Goal: Information Seeking & Learning: Learn about a topic

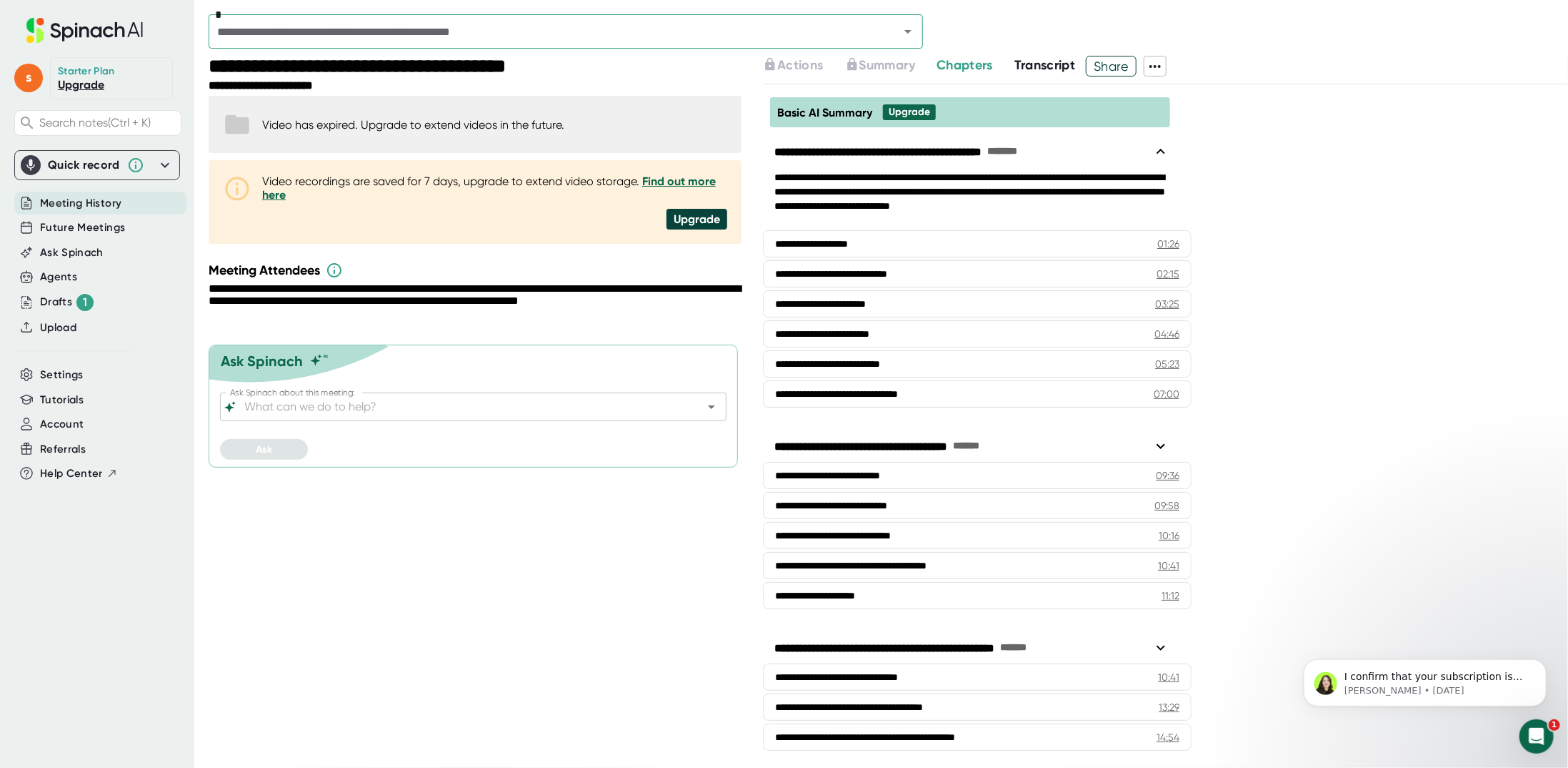
click at [67, 199] on span "Meeting History" at bounding box center [81, 203] width 82 height 17
click at [512, 25] on input "text" at bounding box center [545, 31] width 664 height 20
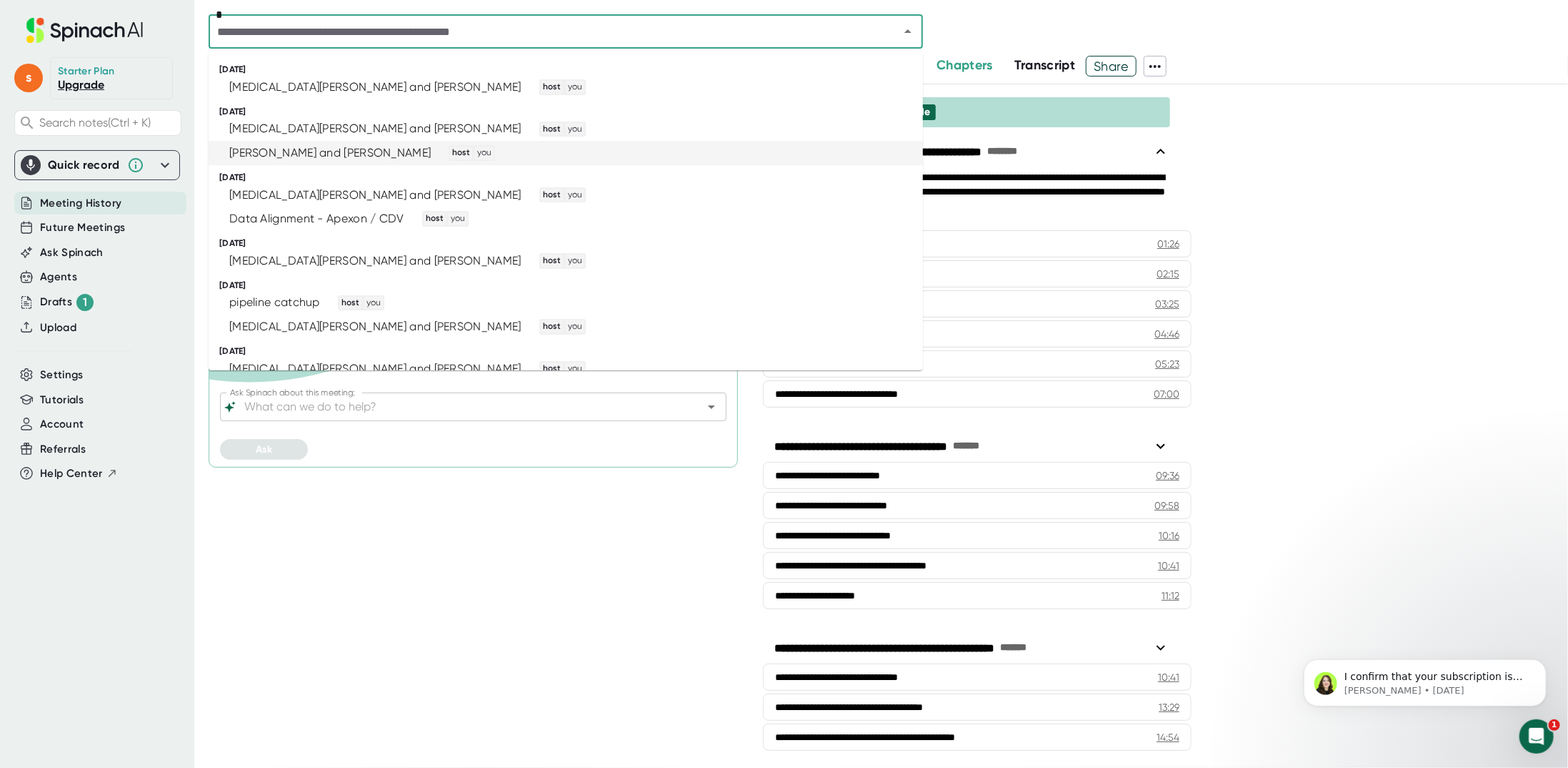
click at [338, 150] on div "[PERSON_NAME] and [PERSON_NAME]" at bounding box center [329, 153] width 201 height 14
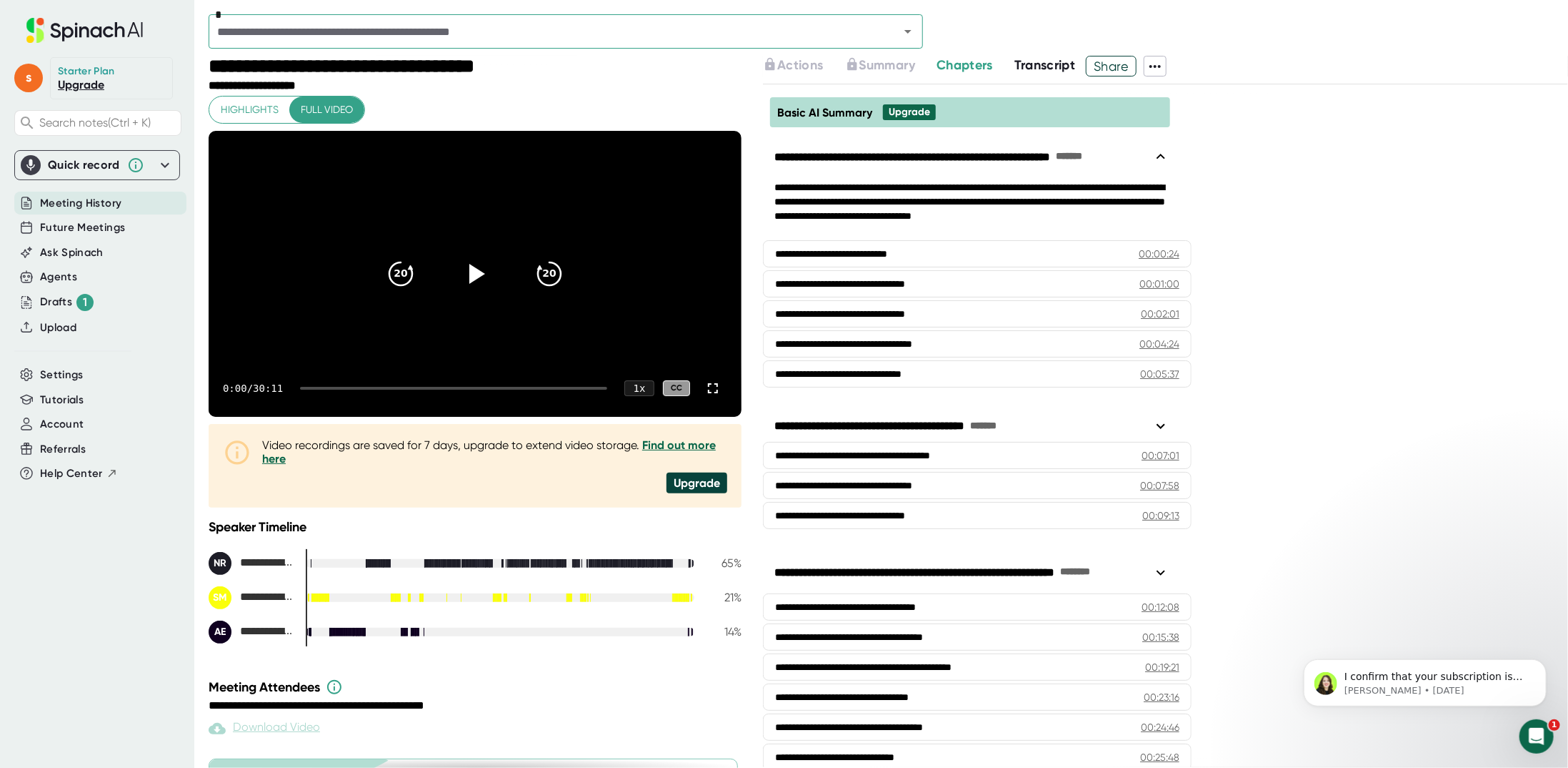
click at [663, 67] on div "**********" at bounding box center [477, 67] width 537 height 24
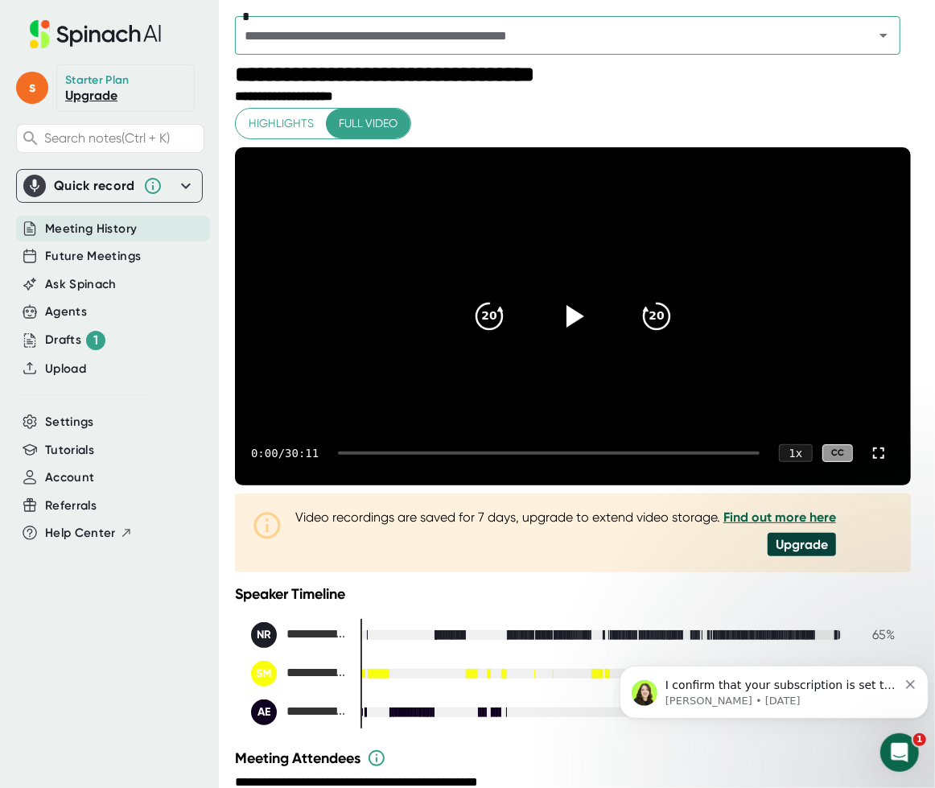
click at [587, 336] on icon at bounding box center [573, 316] width 39 height 39
click at [879, 413] on video at bounding box center [573, 316] width 676 height 338
click at [866, 217] on video at bounding box center [573, 316] width 676 height 338
click at [443, 204] on video at bounding box center [573, 316] width 676 height 338
click at [584, 556] on div "Video recordings are saved for 7 days, upgrade to extend video storage. Find ou…" at bounding box center [565, 533] width 541 height 47
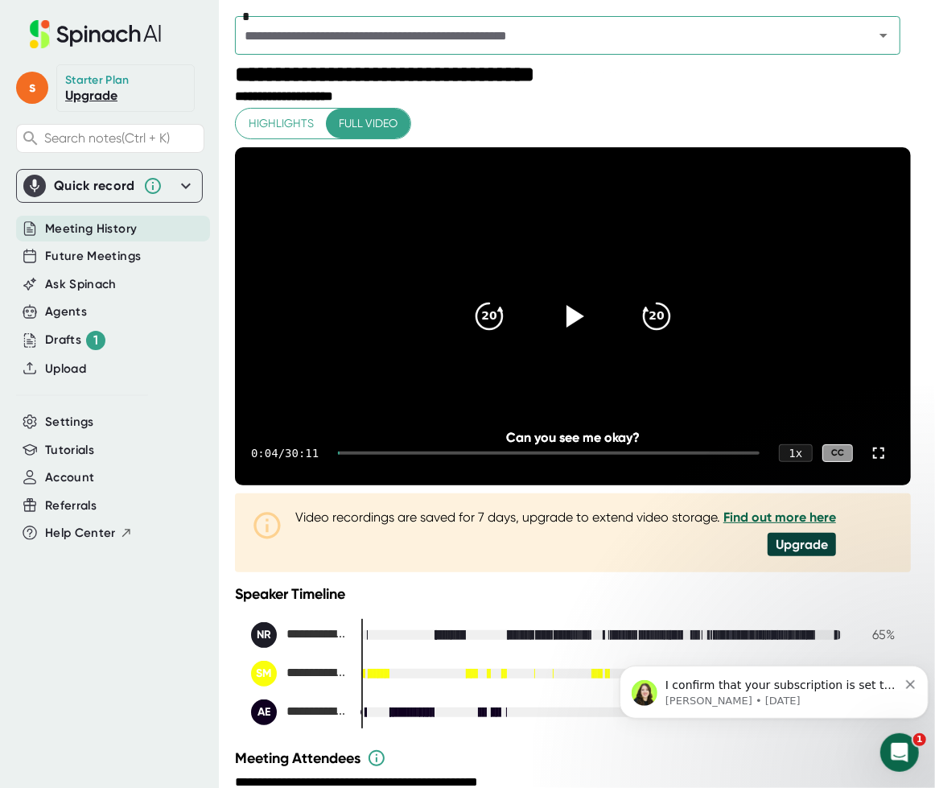
click at [574, 336] on icon at bounding box center [573, 316] width 39 height 39
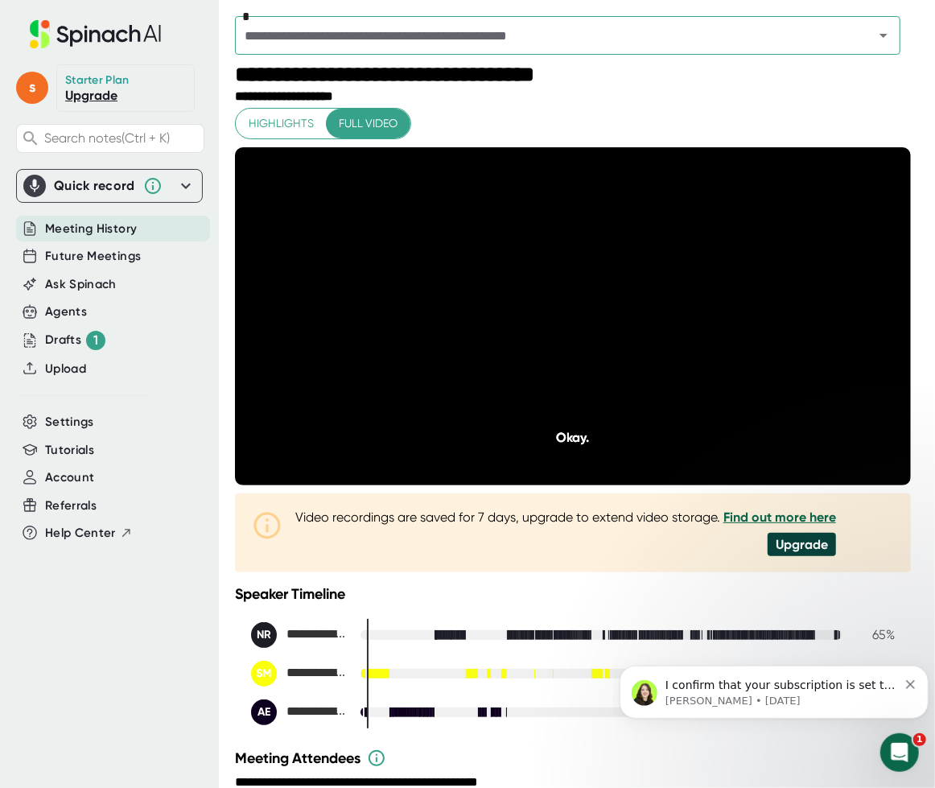
click at [774, 169] on video at bounding box center [573, 316] width 676 height 338
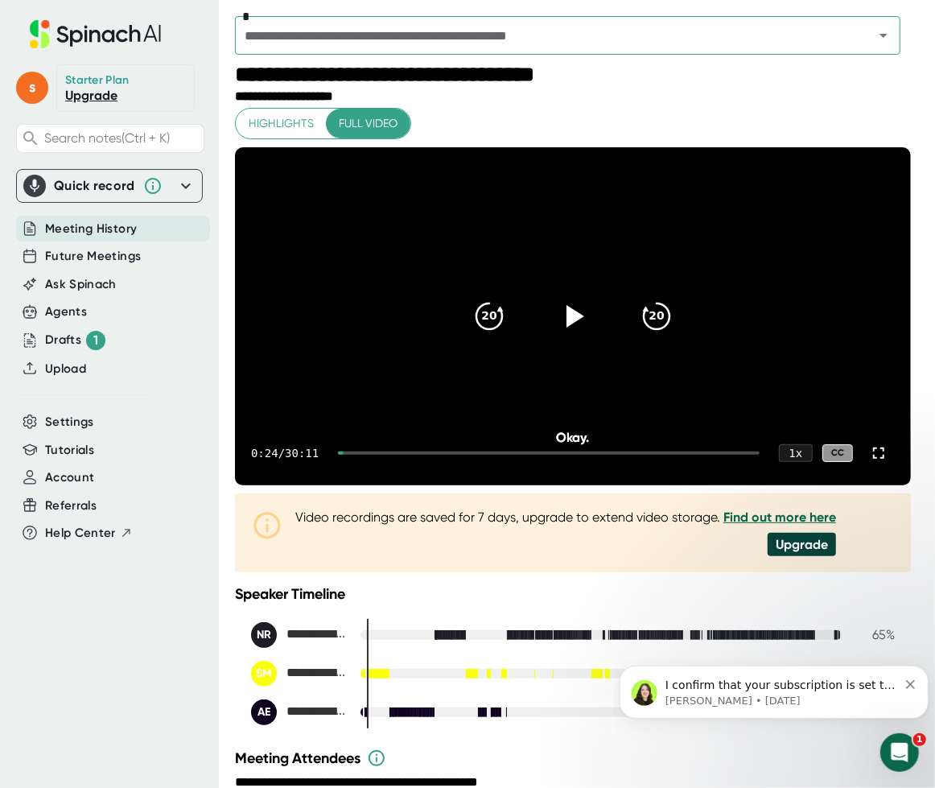
click at [399, 52] on div "*" at bounding box center [568, 35] width 666 height 39
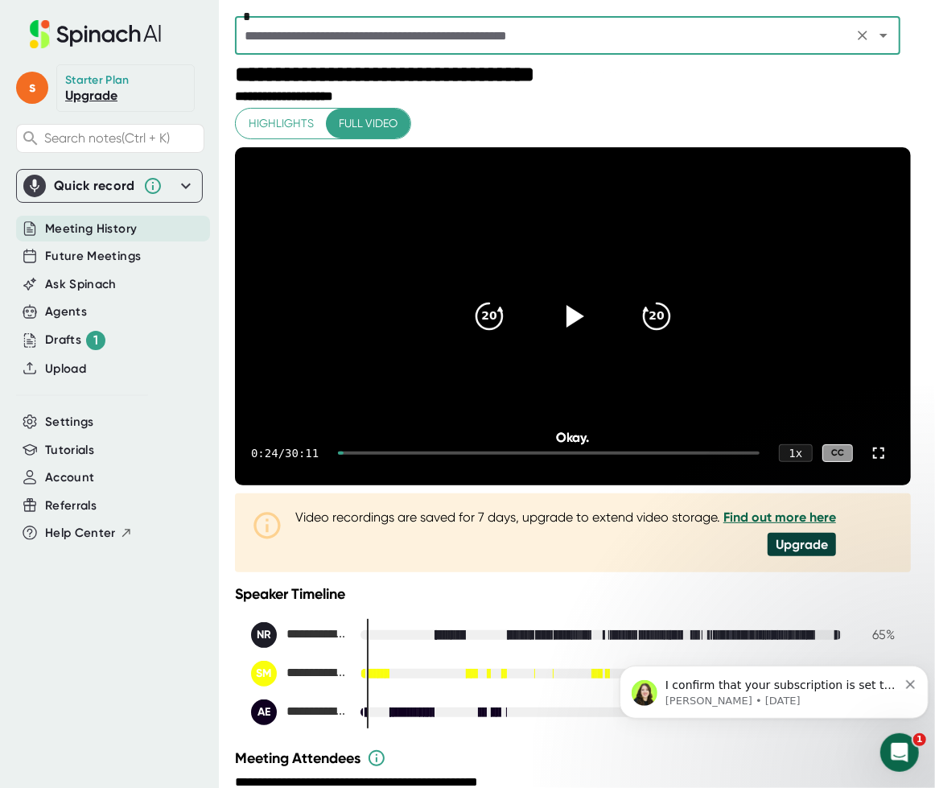
click at [456, 185] on video at bounding box center [573, 316] width 676 height 338
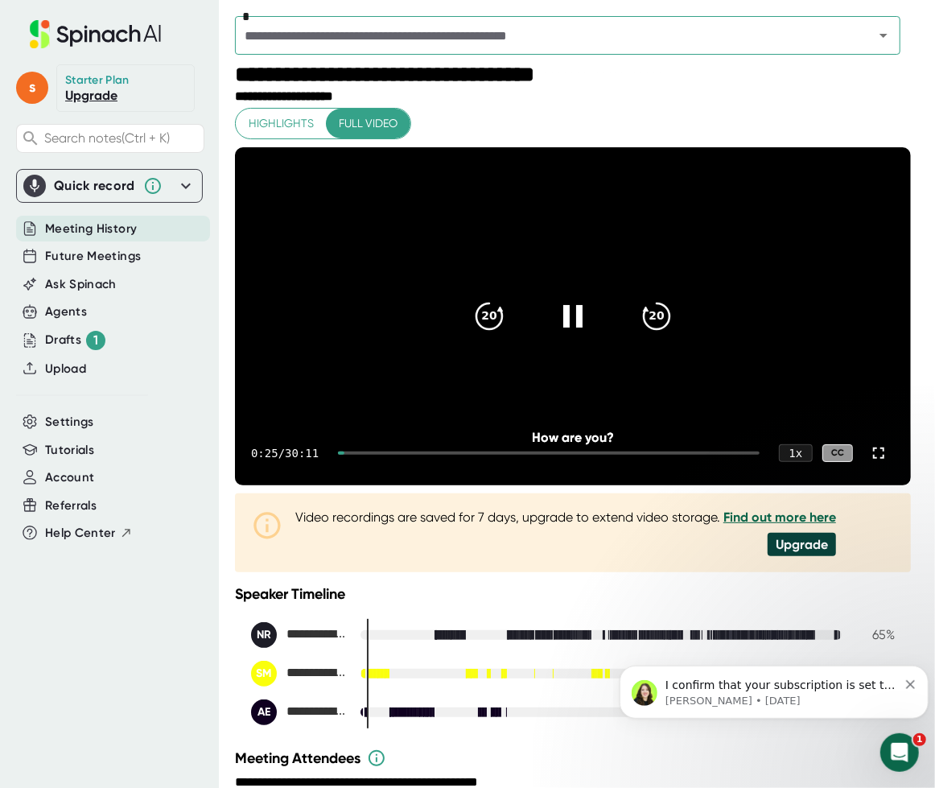
click at [350, 37] on input "text" at bounding box center [544, 35] width 609 height 23
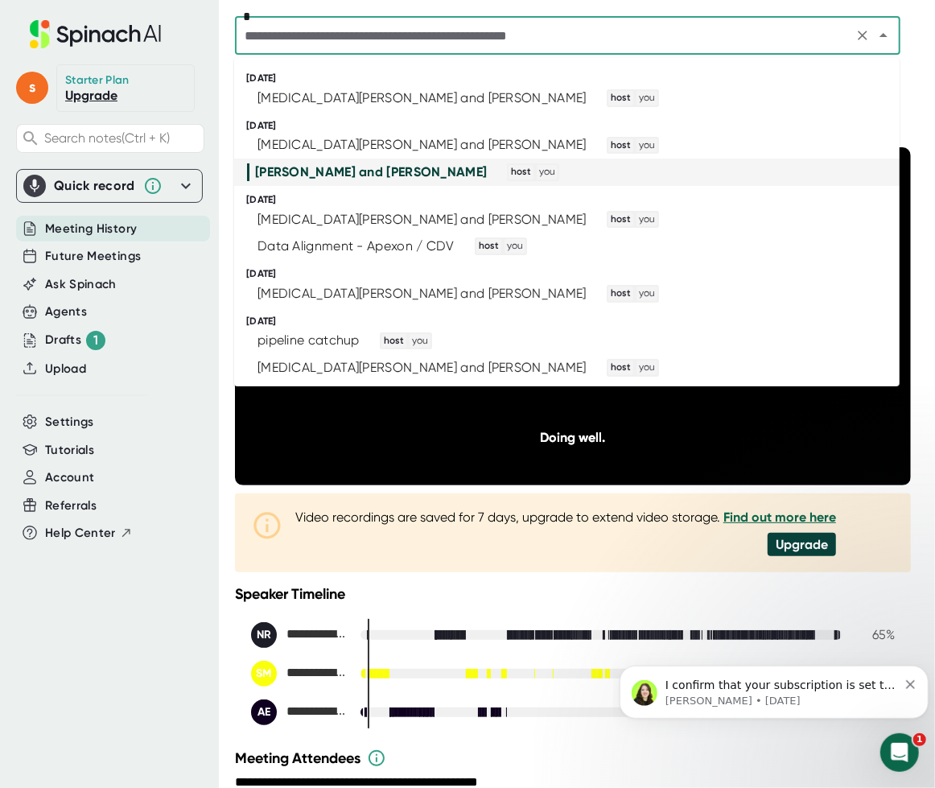
click at [355, 445] on div "Doing well." at bounding box center [573, 437] width 541 height 15
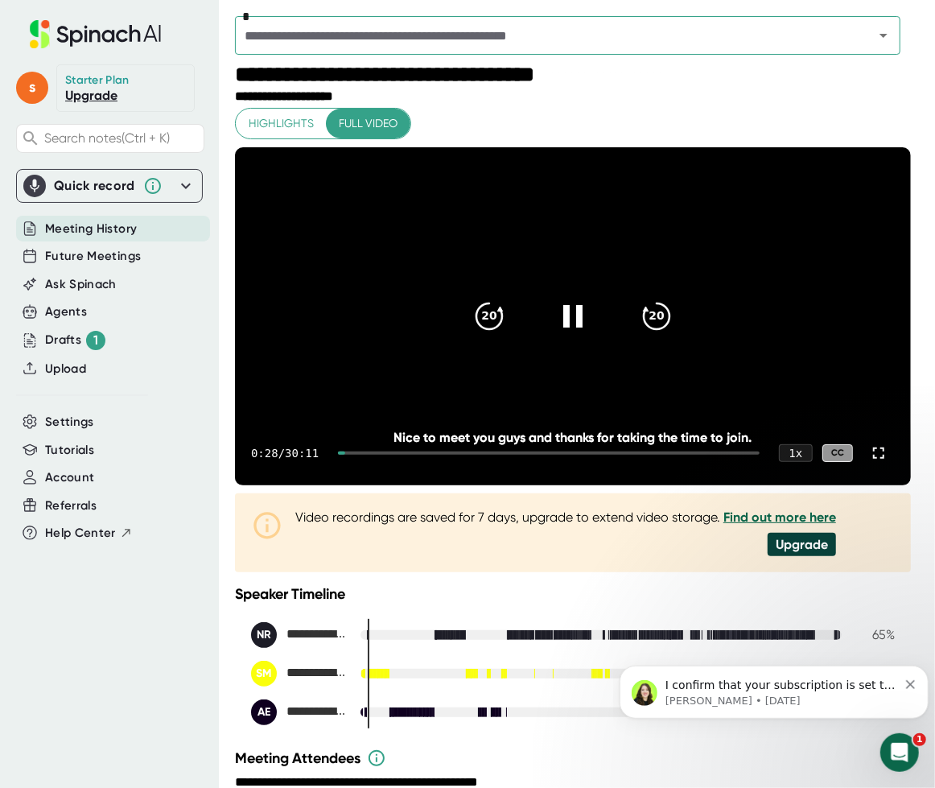
click at [332, 392] on video at bounding box center [573, 316] width 676 height 338
click at [341, 367] on video at bounding box center [573, 316] width 676 height 338
click at [341, 374] on video at bounding box center [573, 316] width 676 height 338
click at [378, 403] on video at bounding box center [573, 316] width 676 height 338
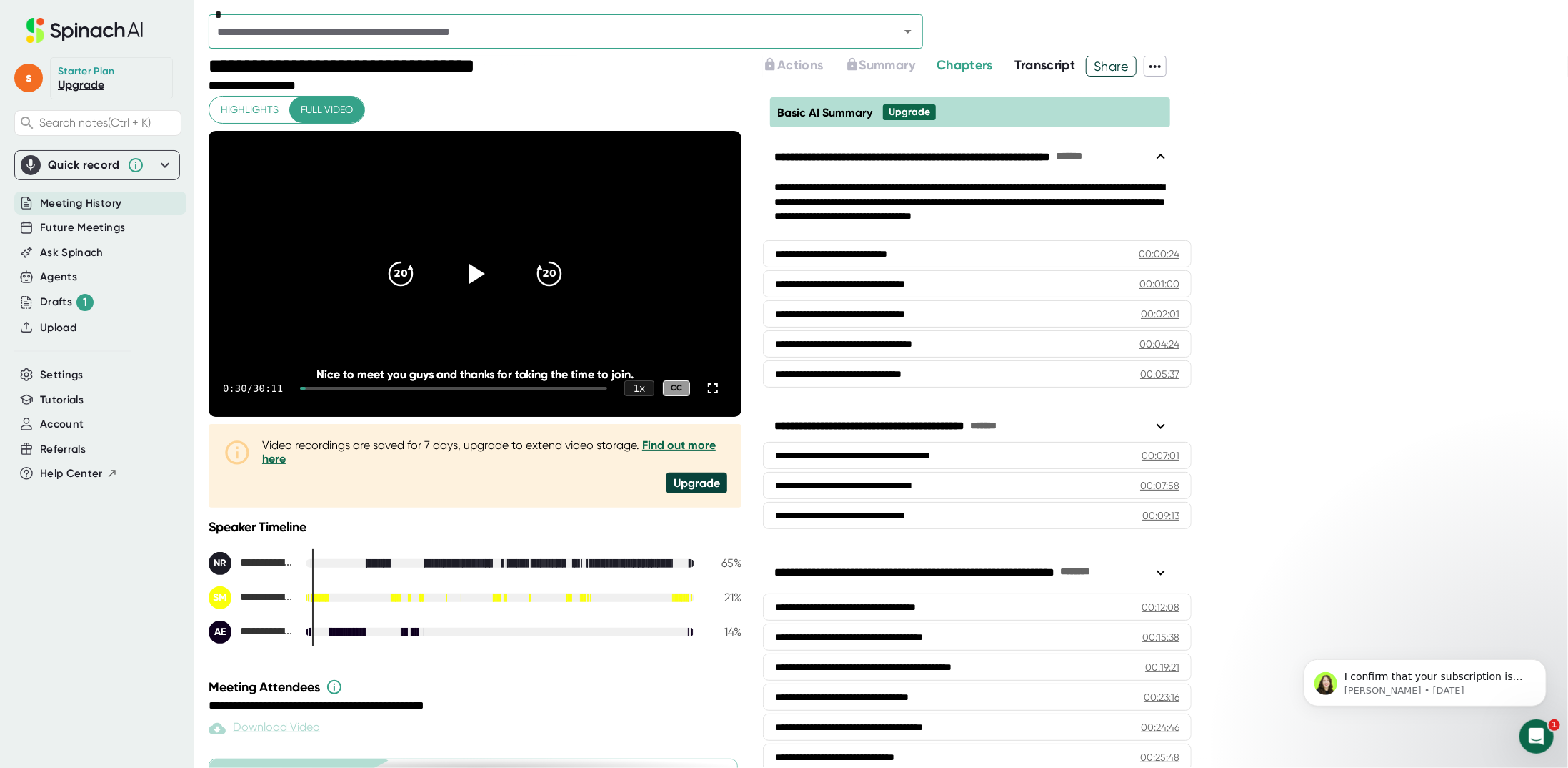
click at [1050, 60] on span "Transcript" at bounding box center [1044, 65] width 61 height 16
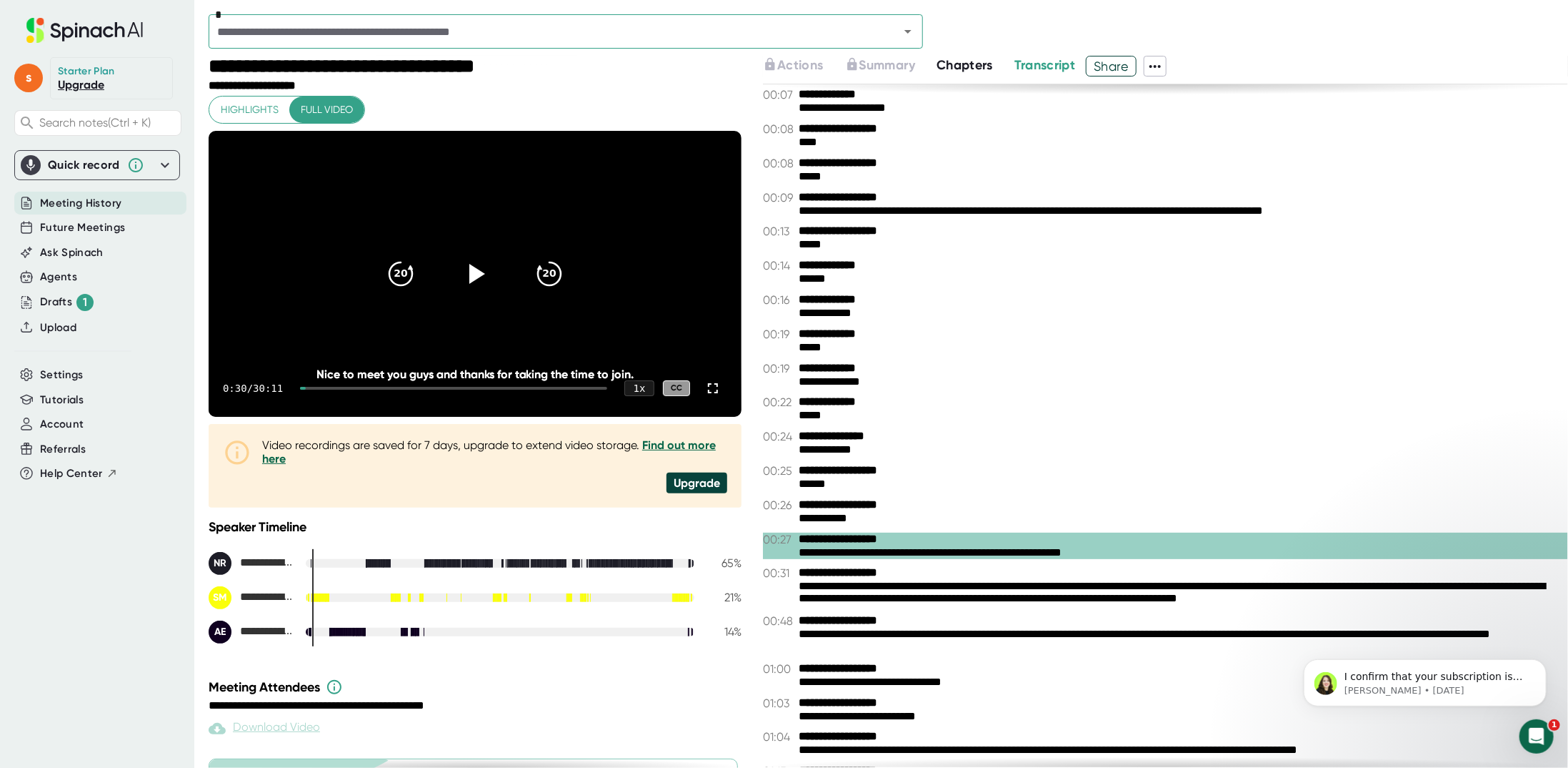
scroll to position [143, 0]
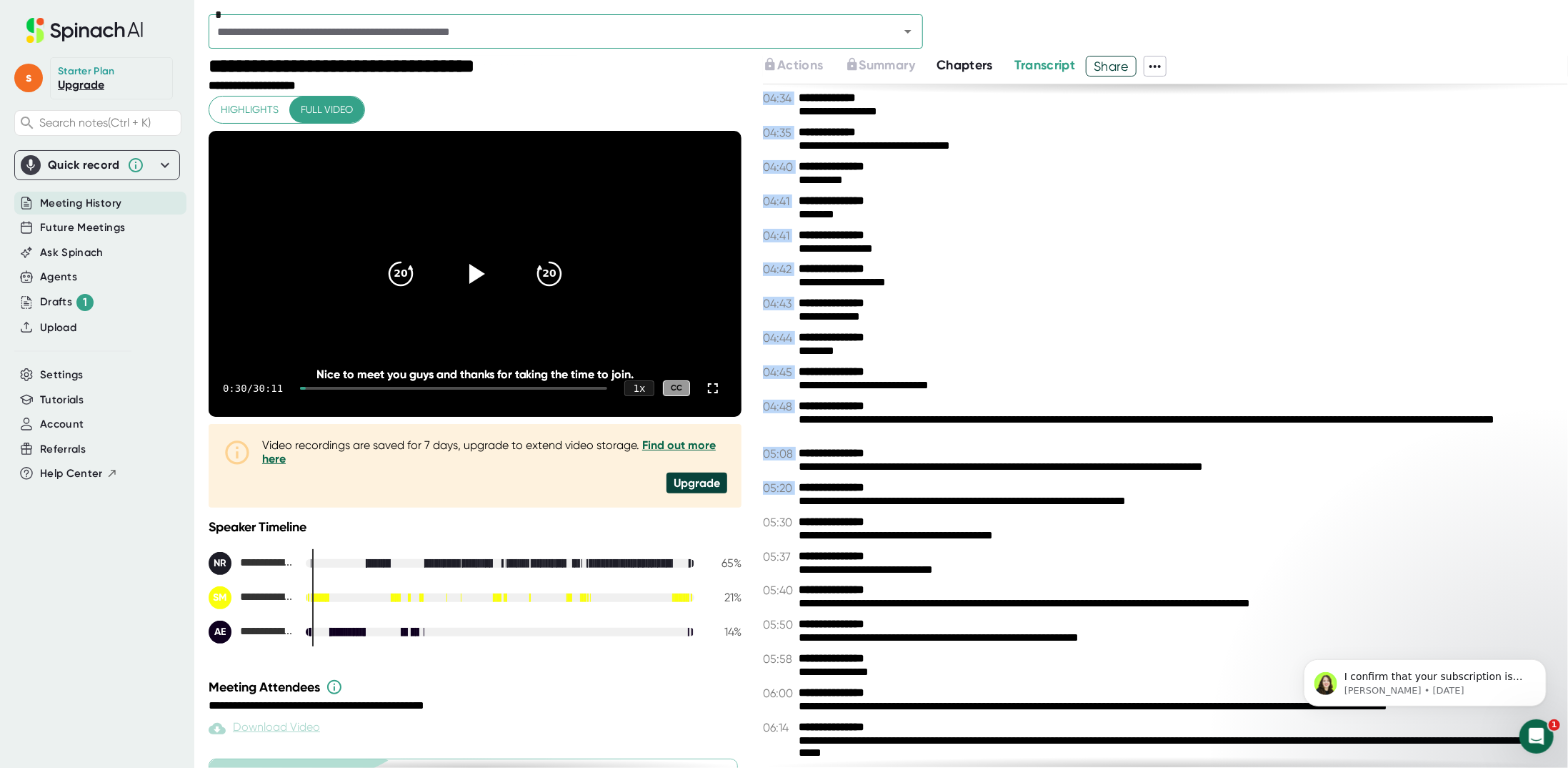
drag, startPoint x: 767, startPoint y: 426, endPoint x: 1182, endPoint y: 407, distance: 415.4
click at [1251, 487] on div "**********" at bounding box center [888, 412] width 1359 height 712
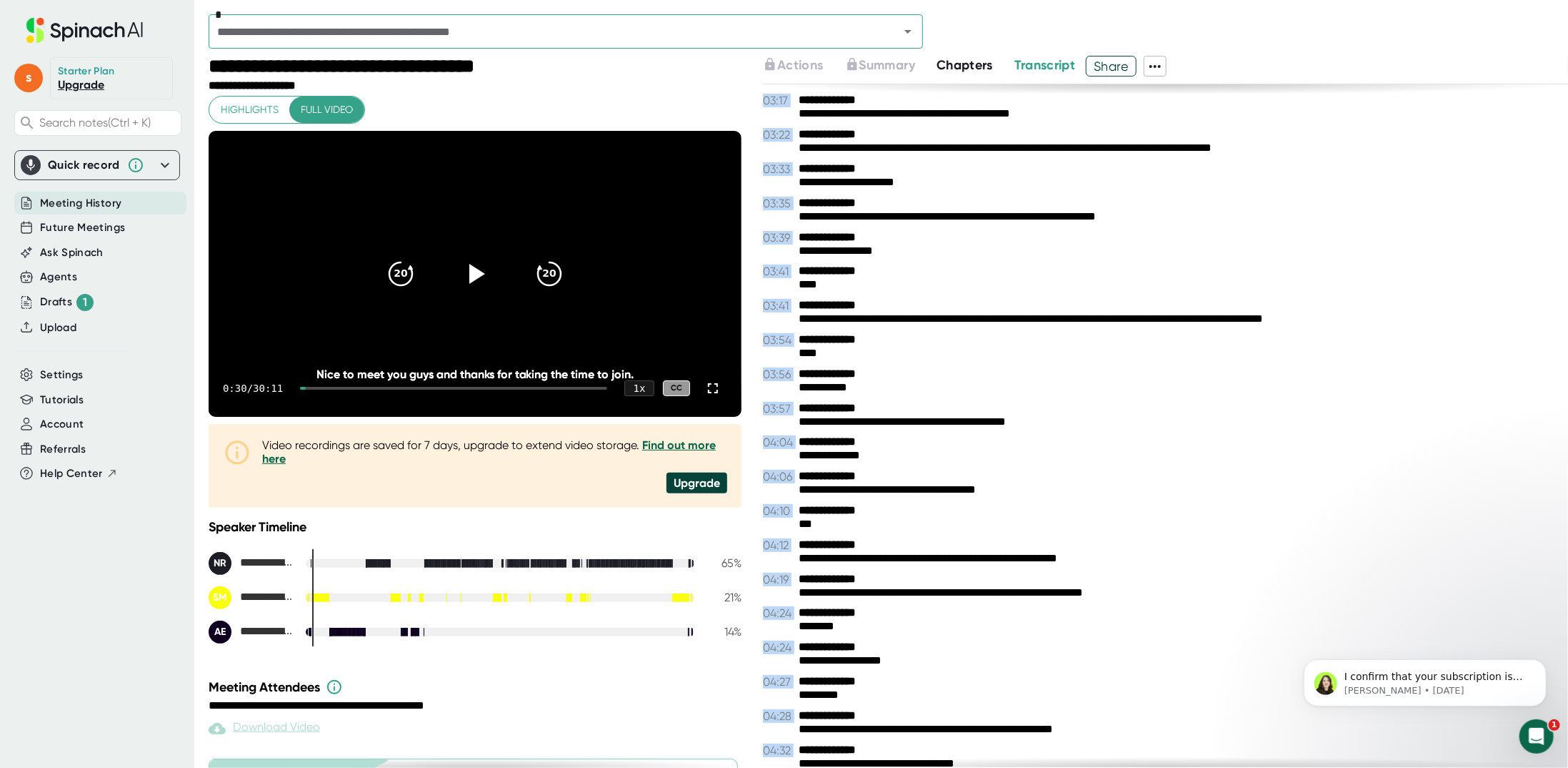
scroll to position [1310, 0]
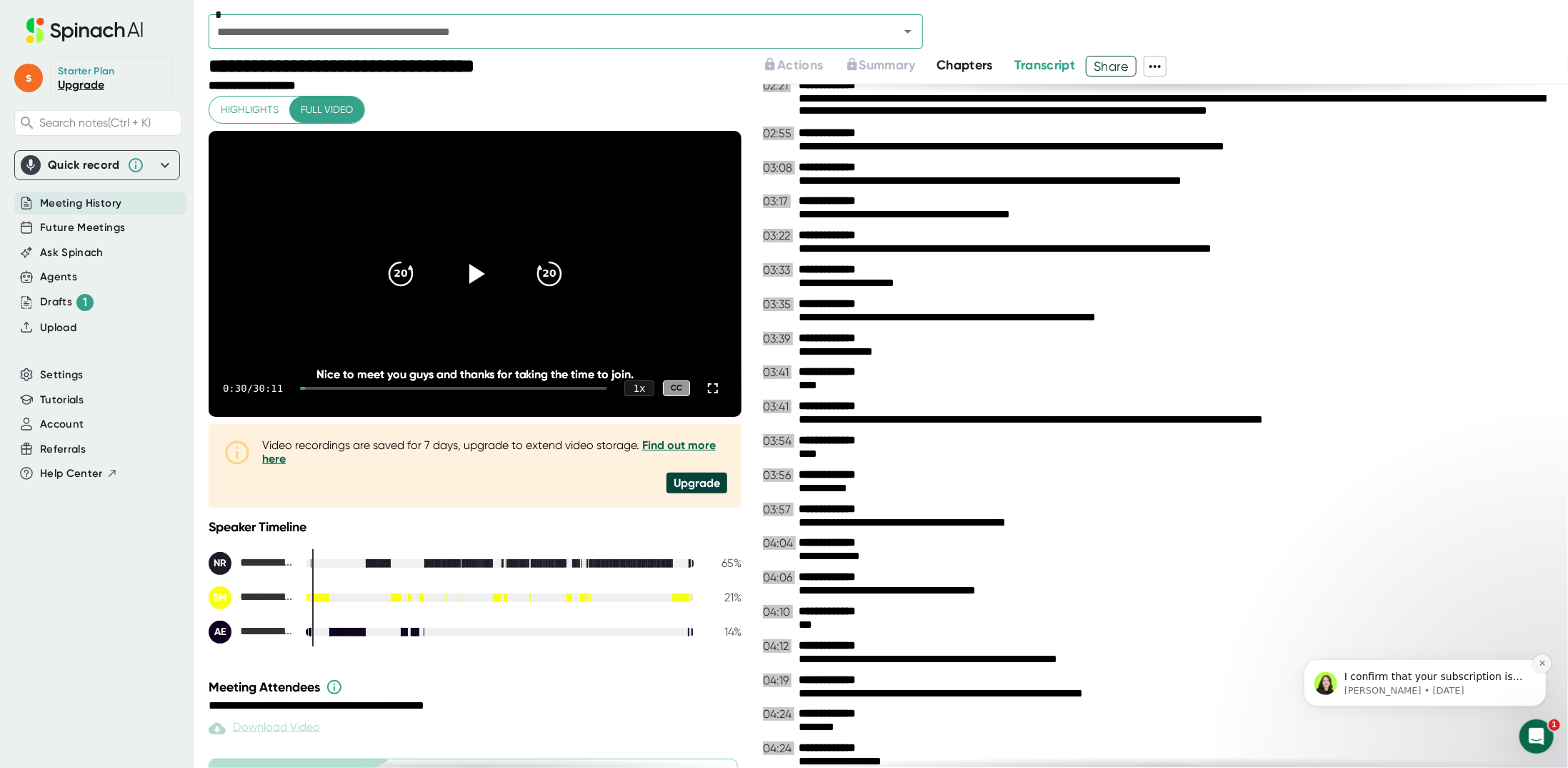
click at [1540, 658] on button "Dismiss notification" at bounding box center [1541, 662] width 19 height 19
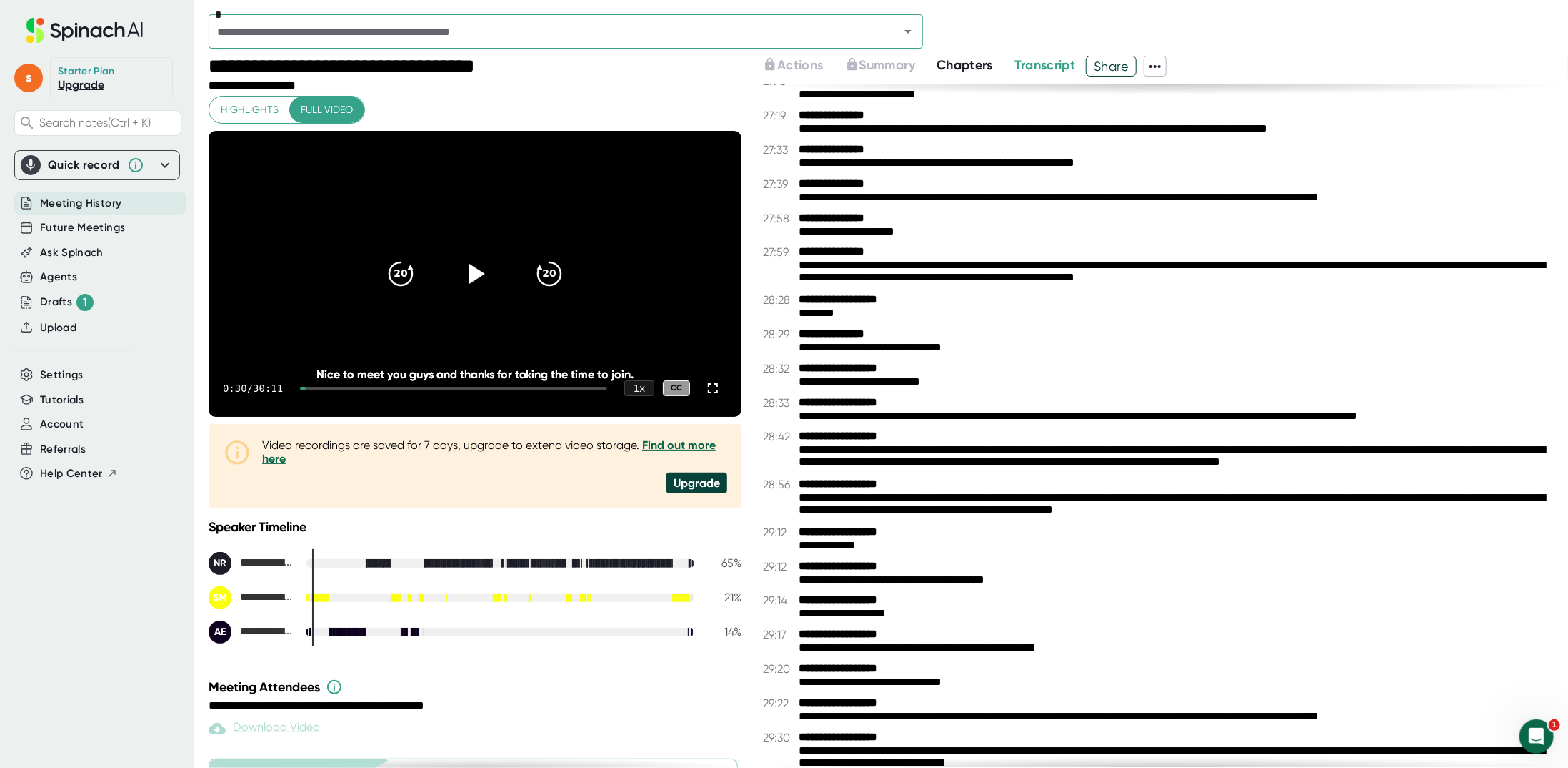
scroll to position [0, 0]
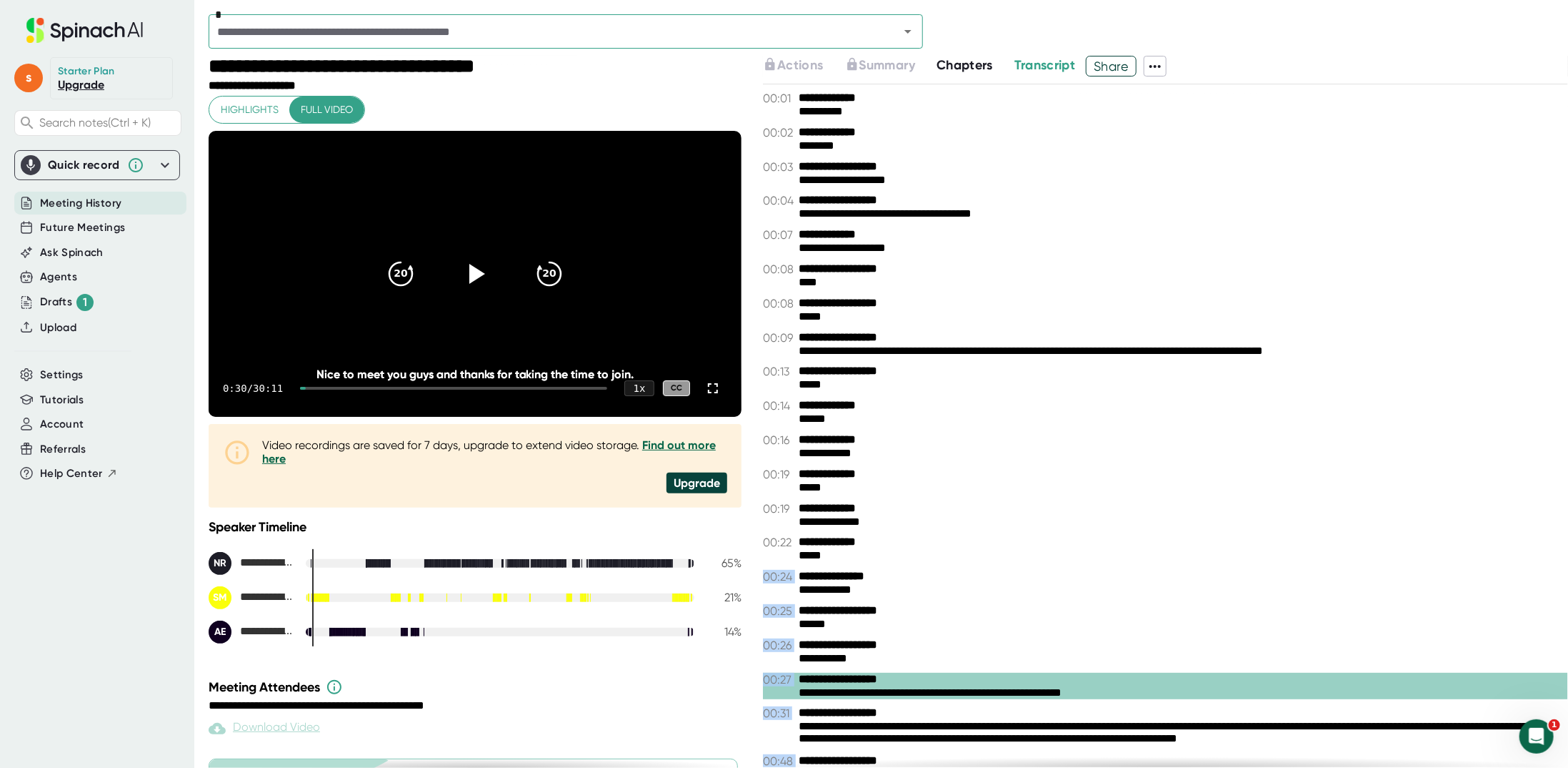
click at [1161, 67] on icon at bounding box center [1154, 66] width 17 height 17
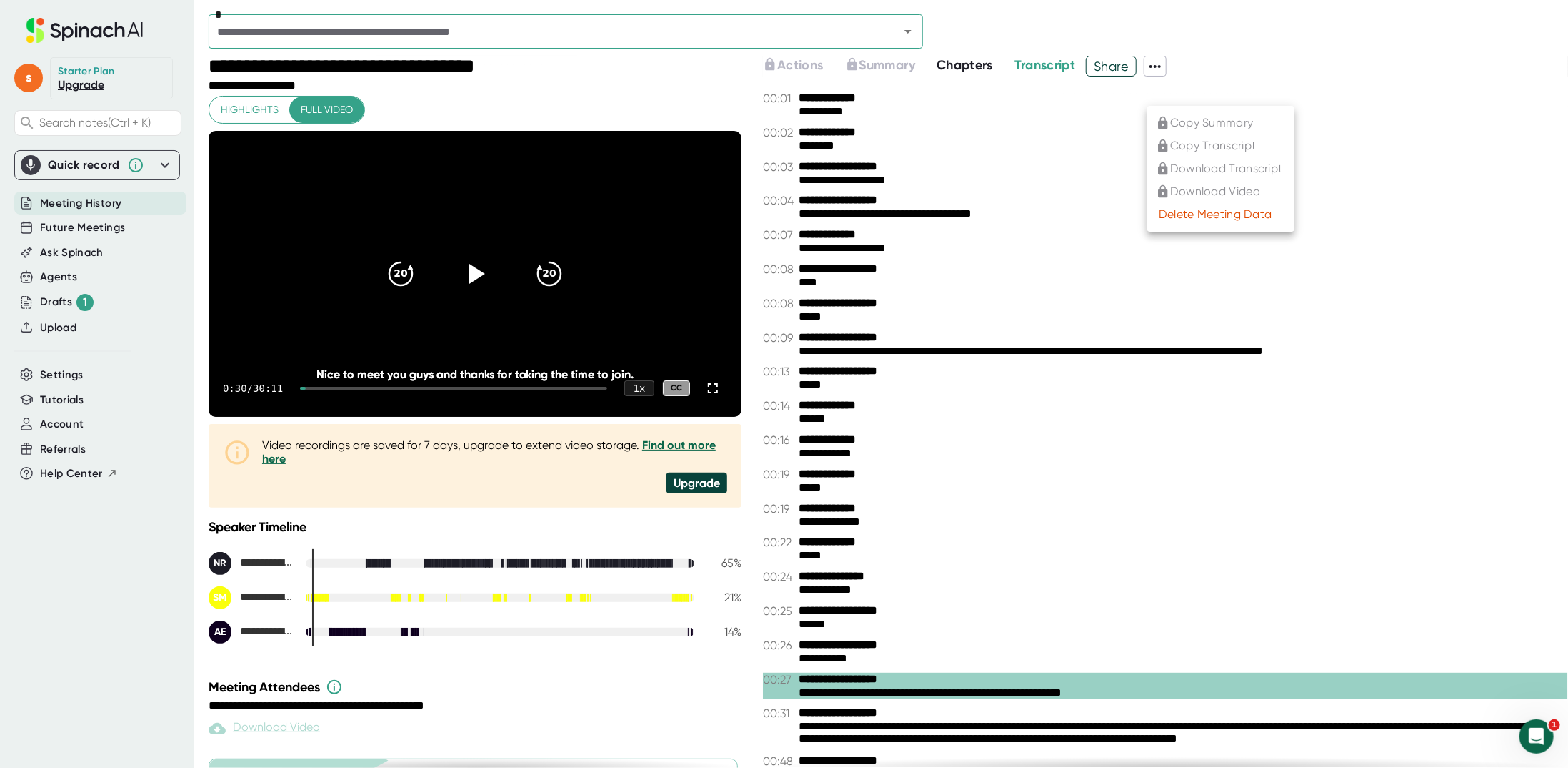
click at [1024, 212] on div at bounding box center [784, 384] width 1568 height 768
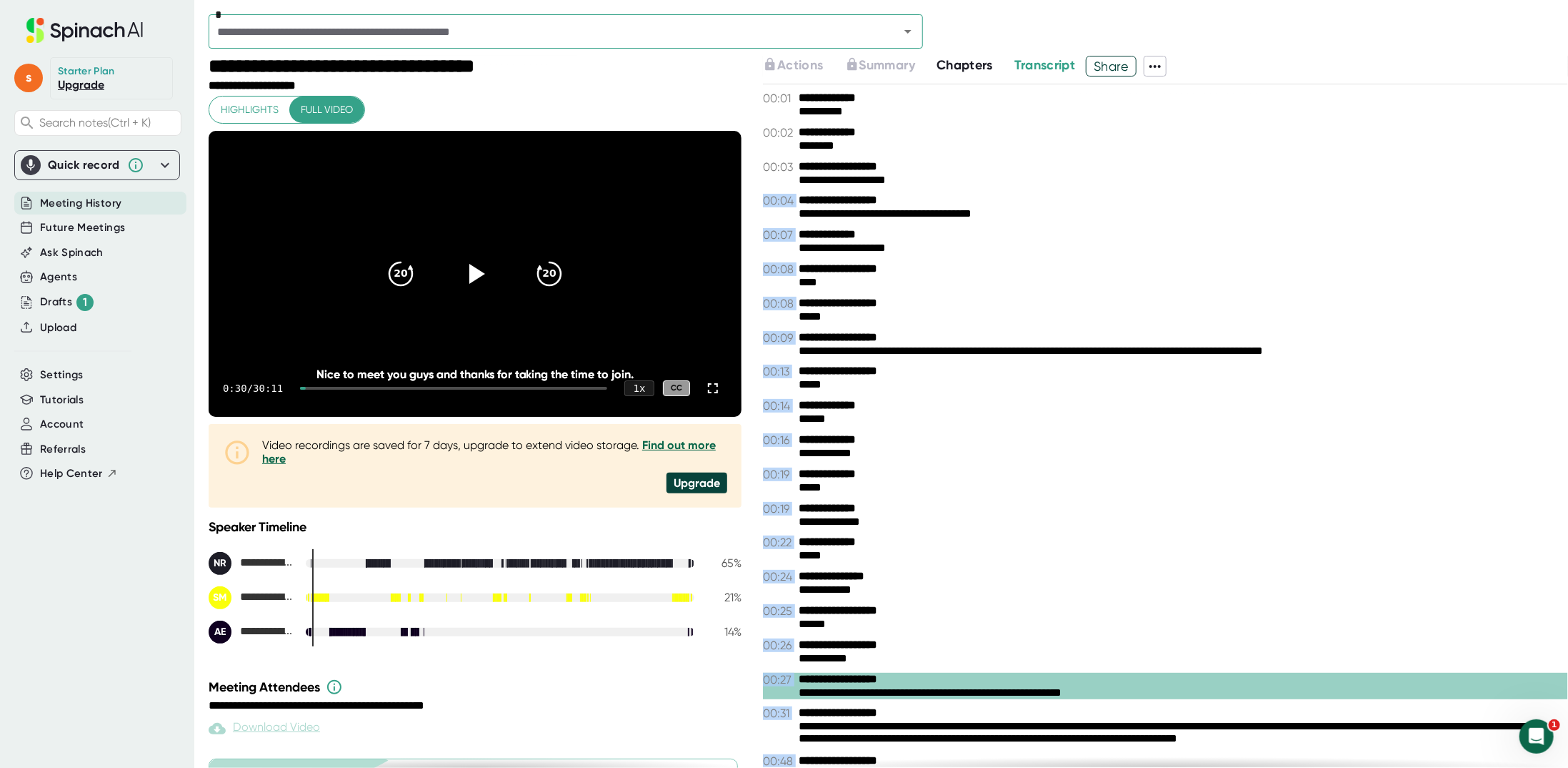
drag, startPoint x: 822, startPoint y: 134, endPoint x: 849, endPoint y: 145, distance: 29.2
click at [848, 141] on div "********" at bounding box center [1178, 146] width 759 height 13
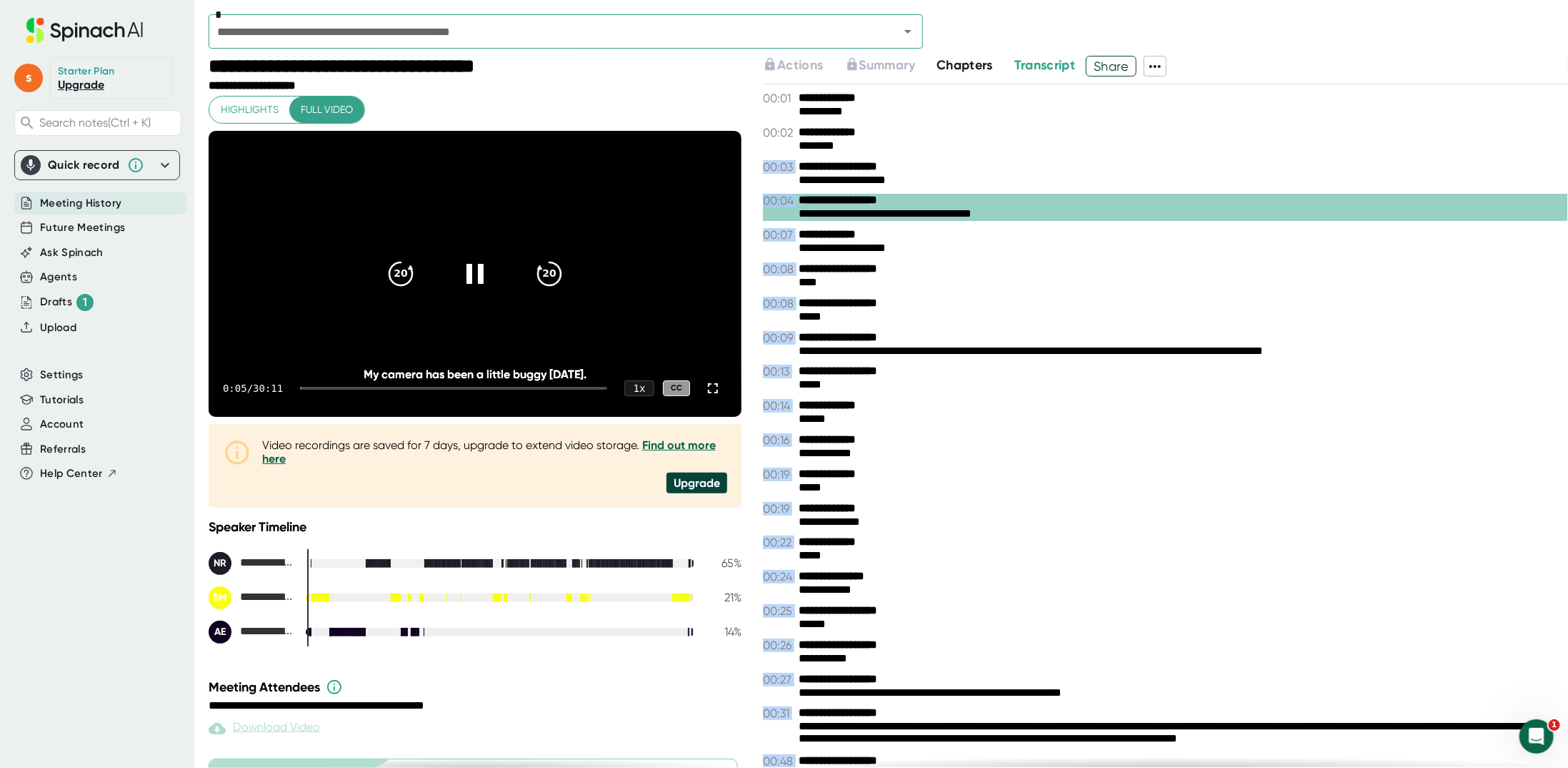
click at [438, 308] on video at bounding box center [475, 273] width 533 height 286
click at [1056, 67] on span "Transcript" at bounding box center [1044, 65] width 61 height 16
click at [971, 64] on span "Chapters" at bounding box center [965, 65] width 57 height 16
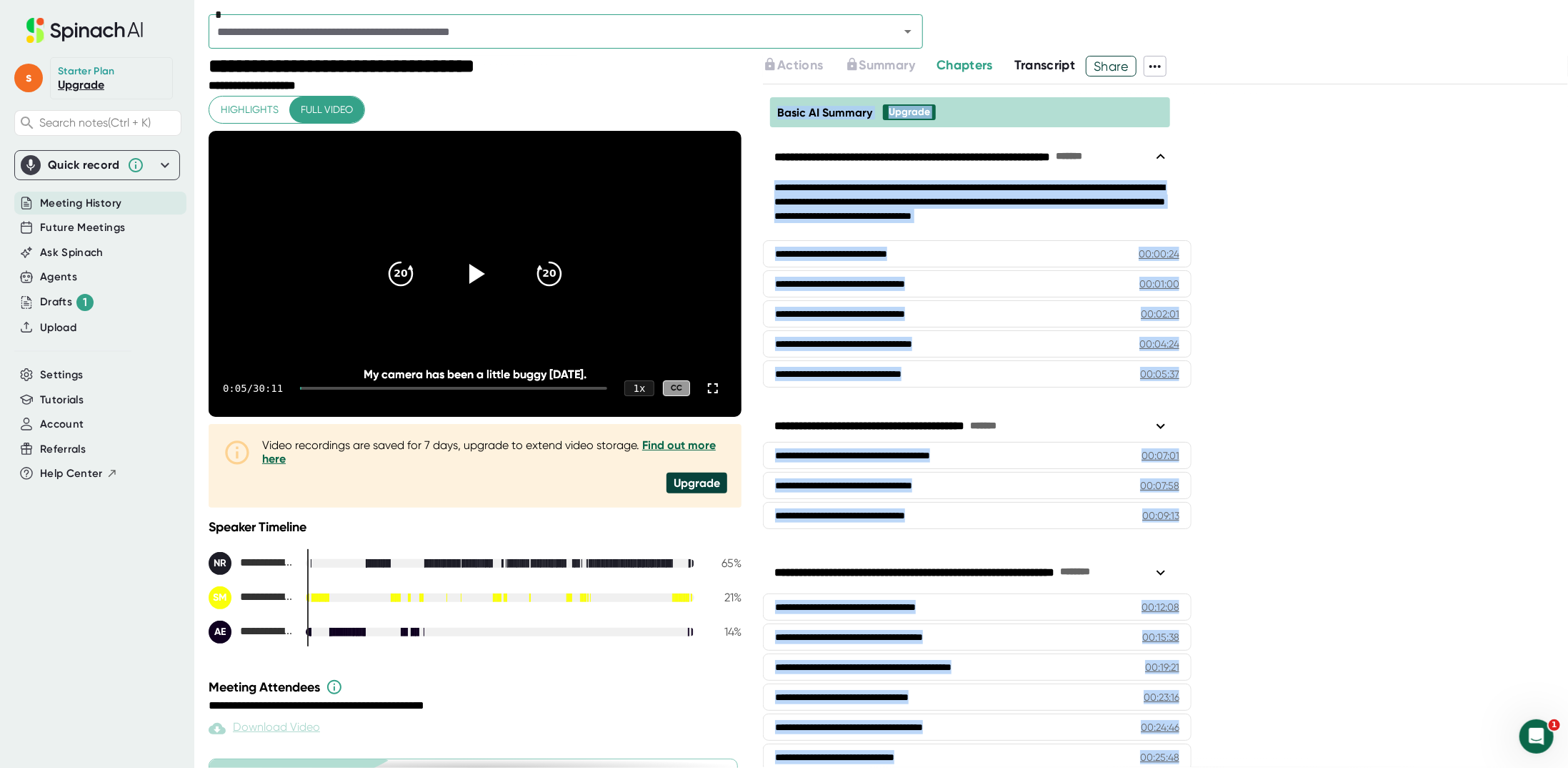
click at [1057, 64] on span "Transcript" at bounding box center [1044, 65] width 61 height 16
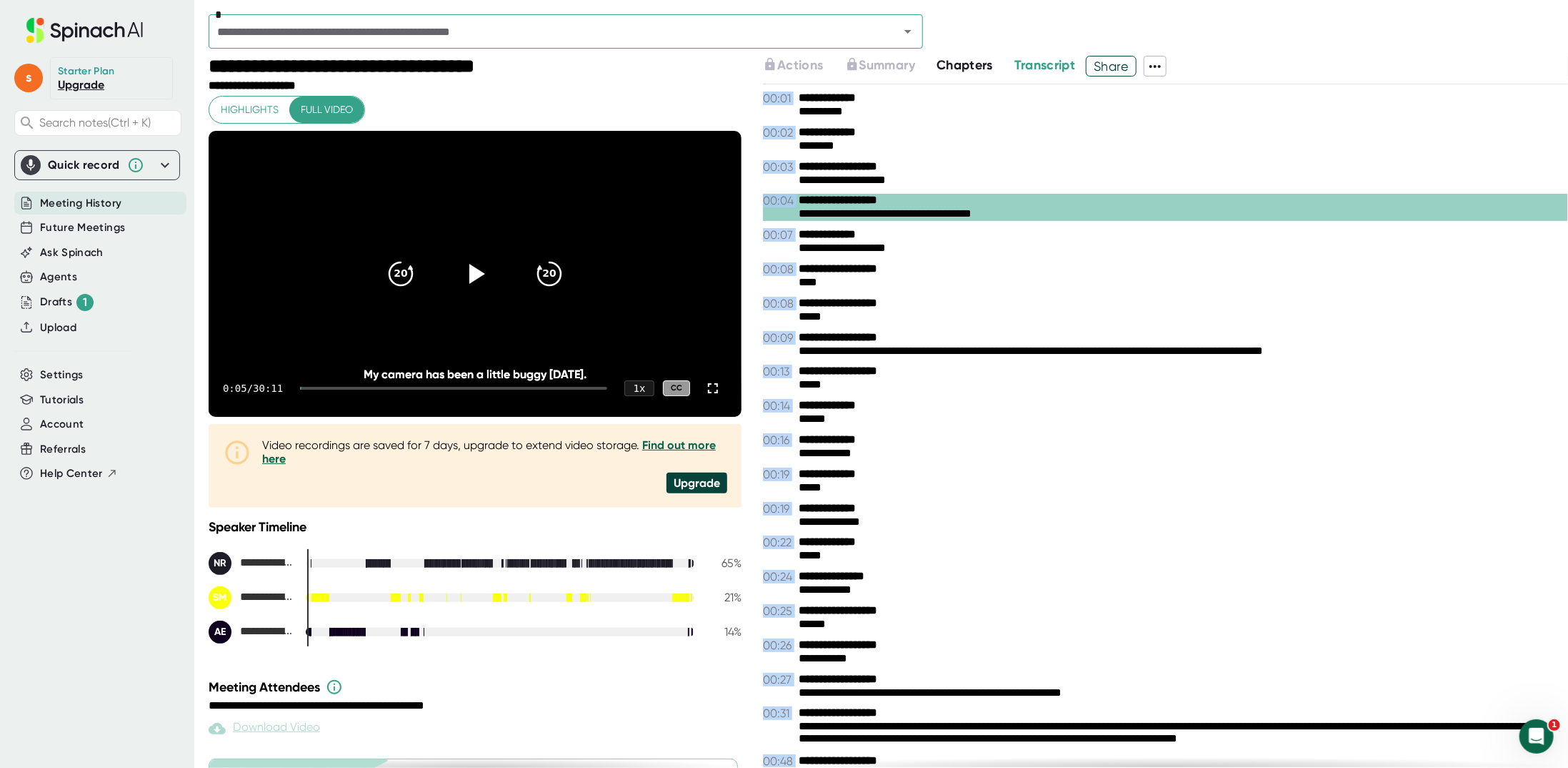
click at [1031, 67] on span "Transcript" at bounding box center [1044, 65] width 61 height 16
click at [976, 67] on span "Chapters" at bounding box center [965, 65] width 57 height 16
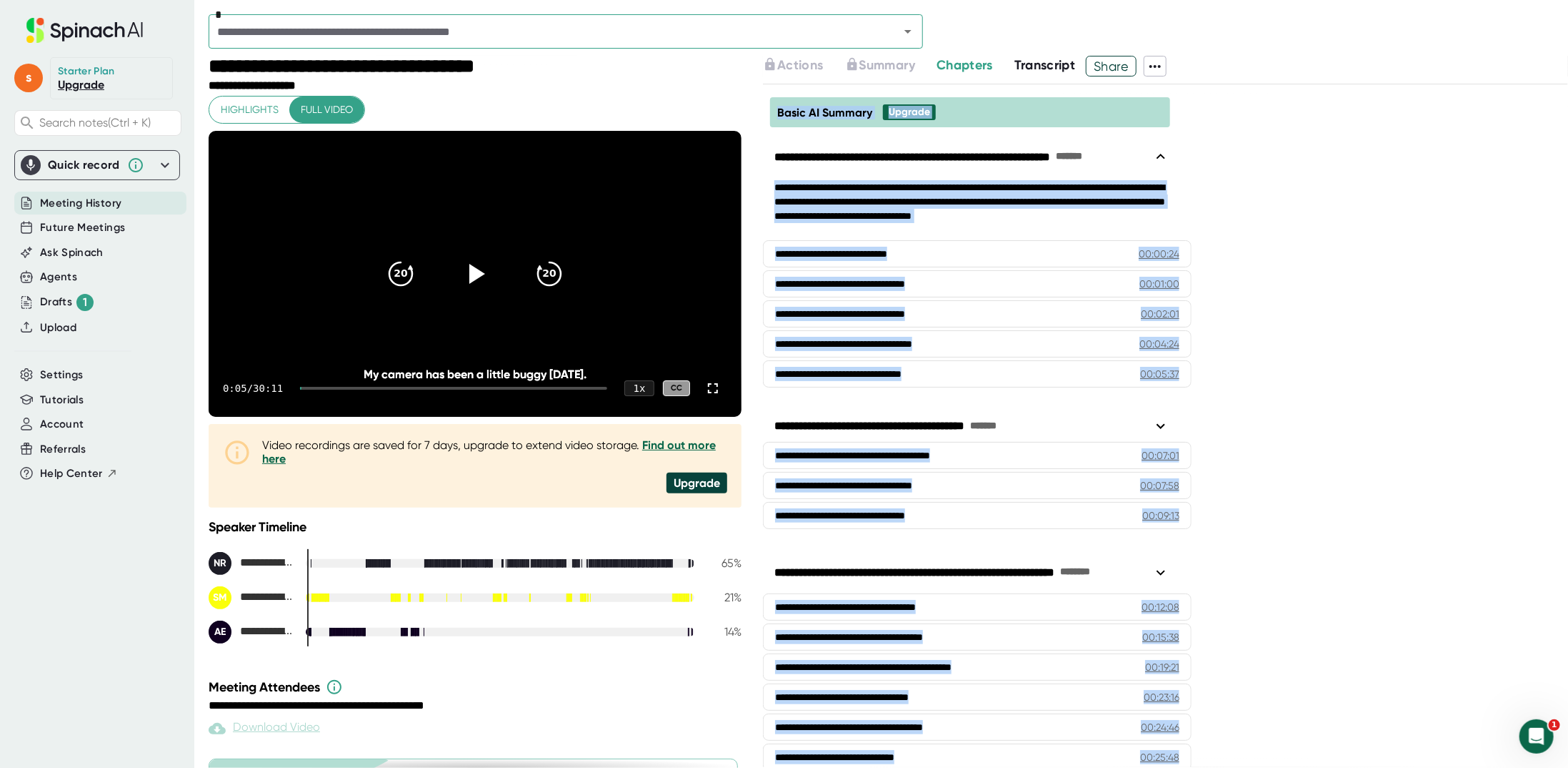
click at [1154, 62] on icon at bounding box center [1154, 66] width 17 height 17
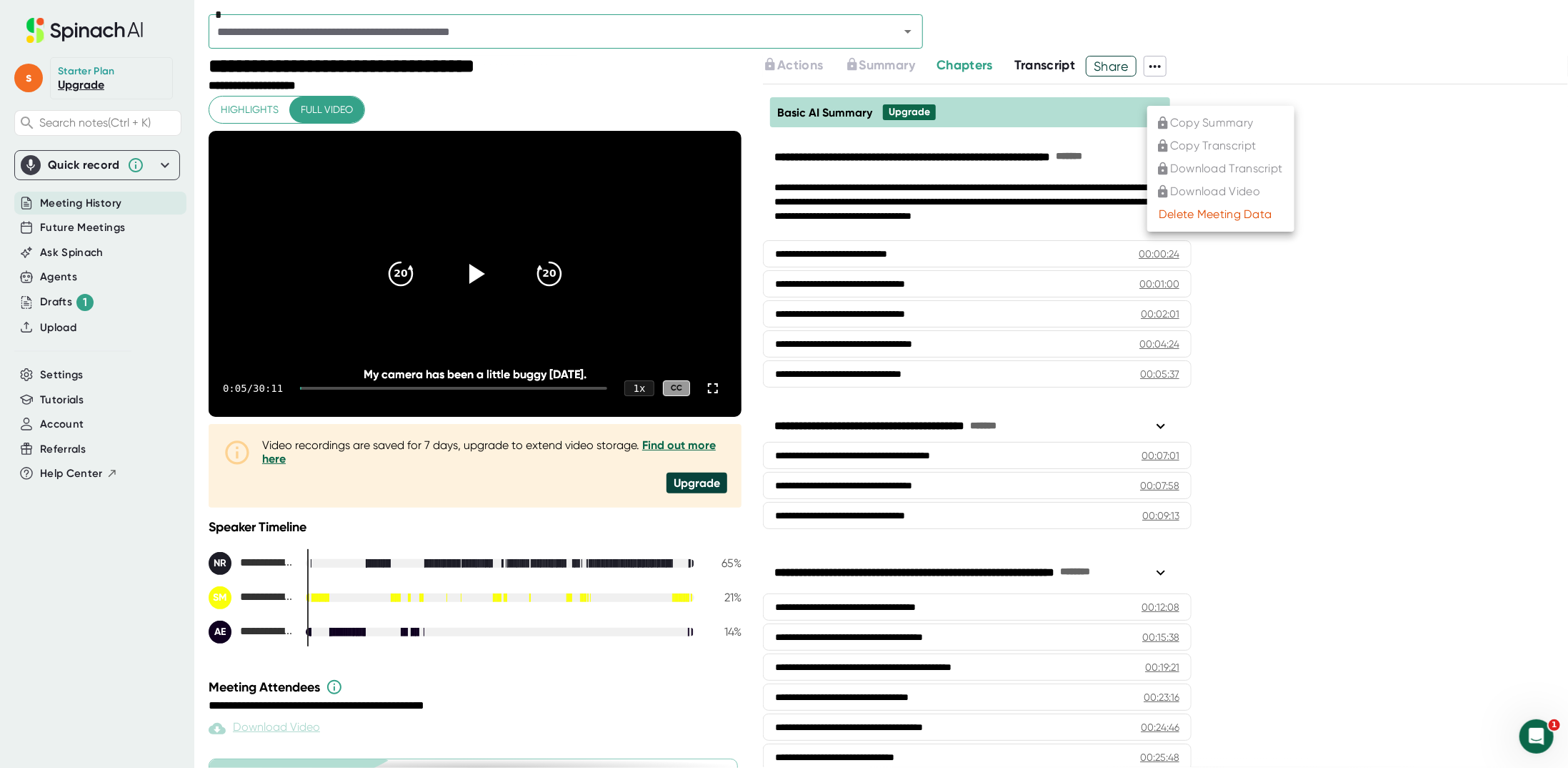
click at [1409, 137] on div at bounding box center [784, 384] width 1568 height 768
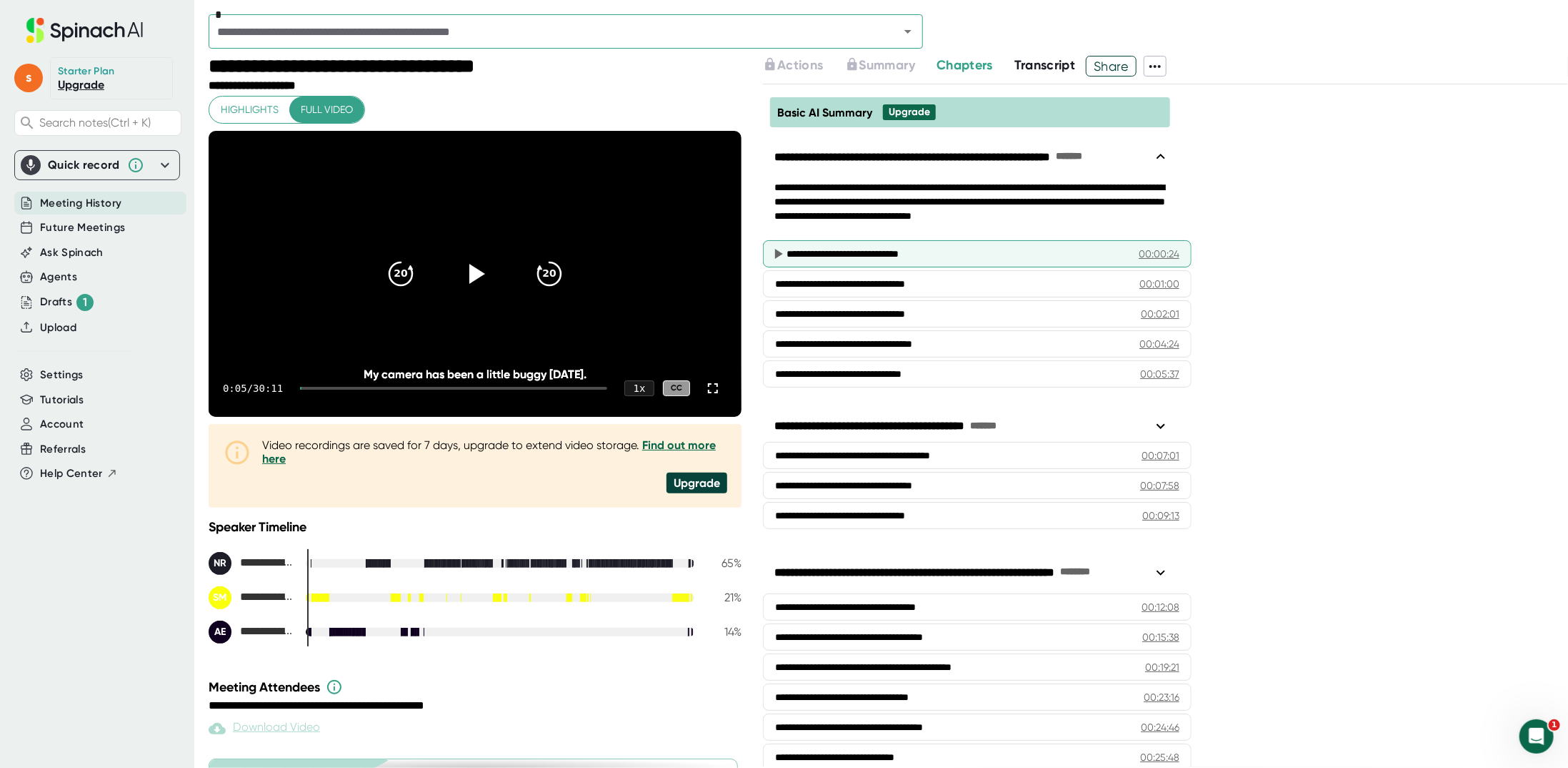
drag, startPoint x: 785, startPoint y: 149, endPoint x: 958, endPoint y: 251, distance: 200.8
click at [958, 251] on div "**********" at bounding box center [977, 265] width 429 height 263
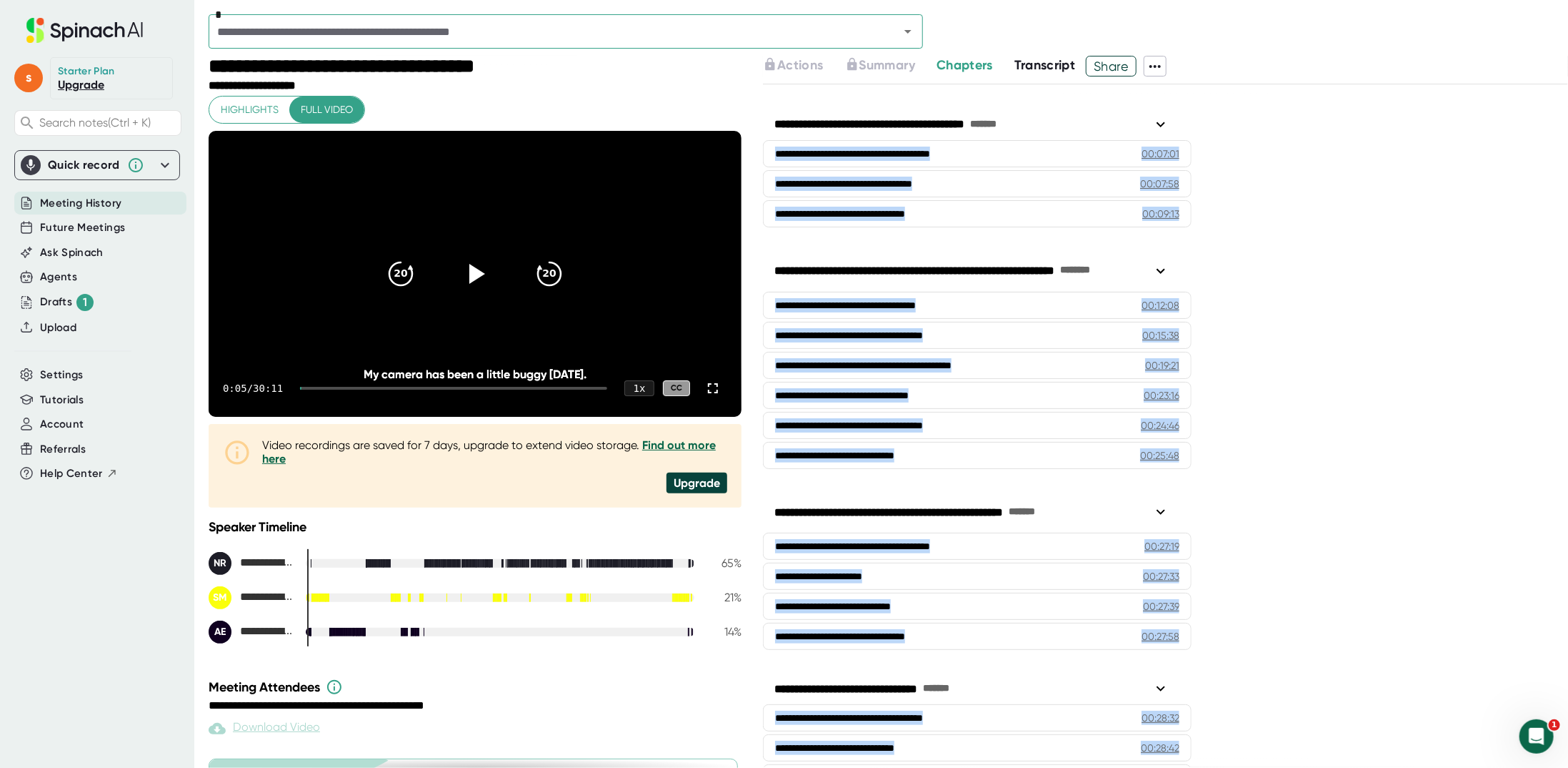
scroll to position [333, 0]
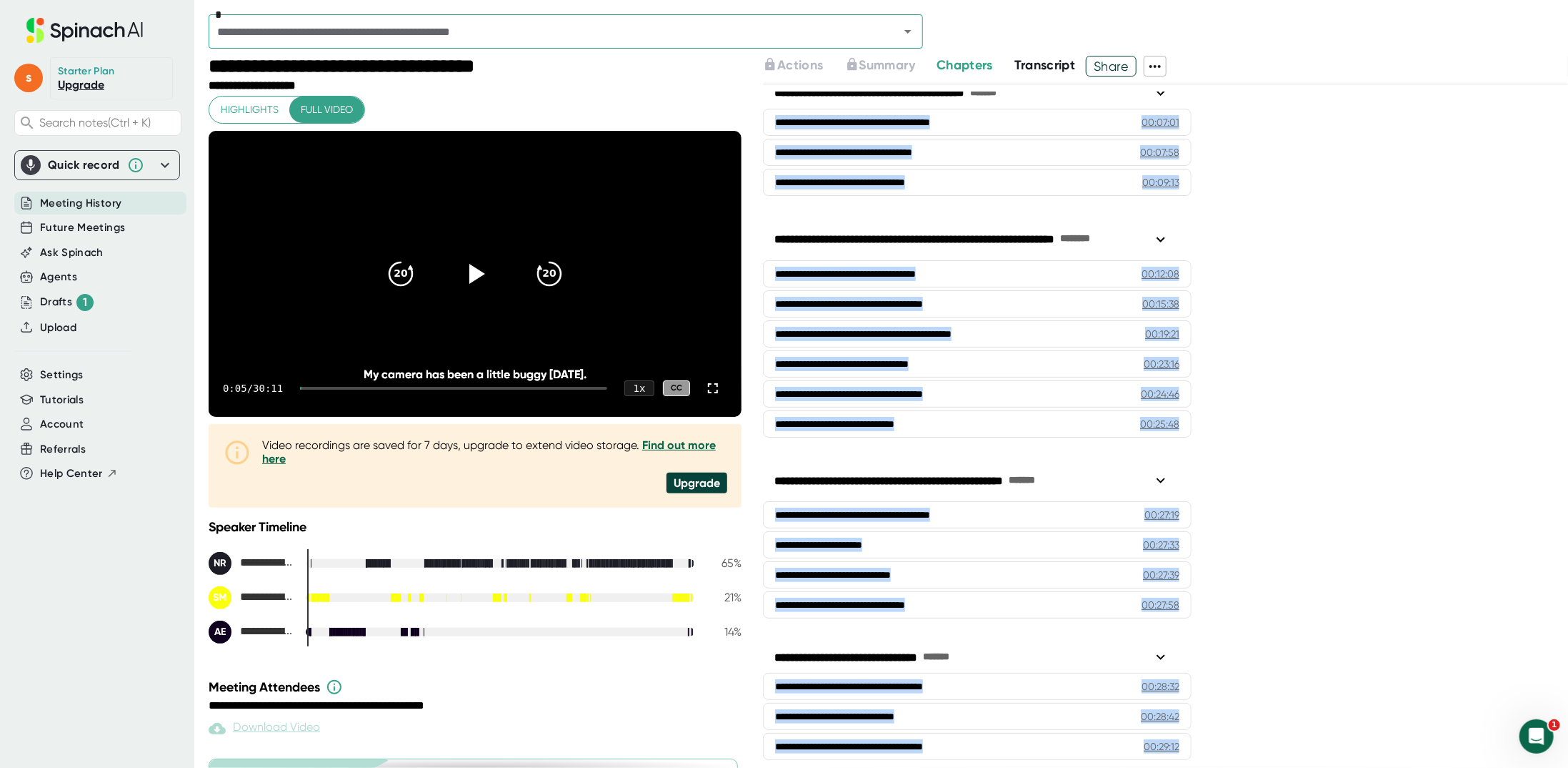
drag, startPoint x: 772, startPoint y: 144, endPoint x: 1170, endPoint y: 774, distance: 745.2
click at [1170, 767] on html "**********" at bounding box center [784, 384] width 1568 height 768
